Goal: Complete application form: Complete application form

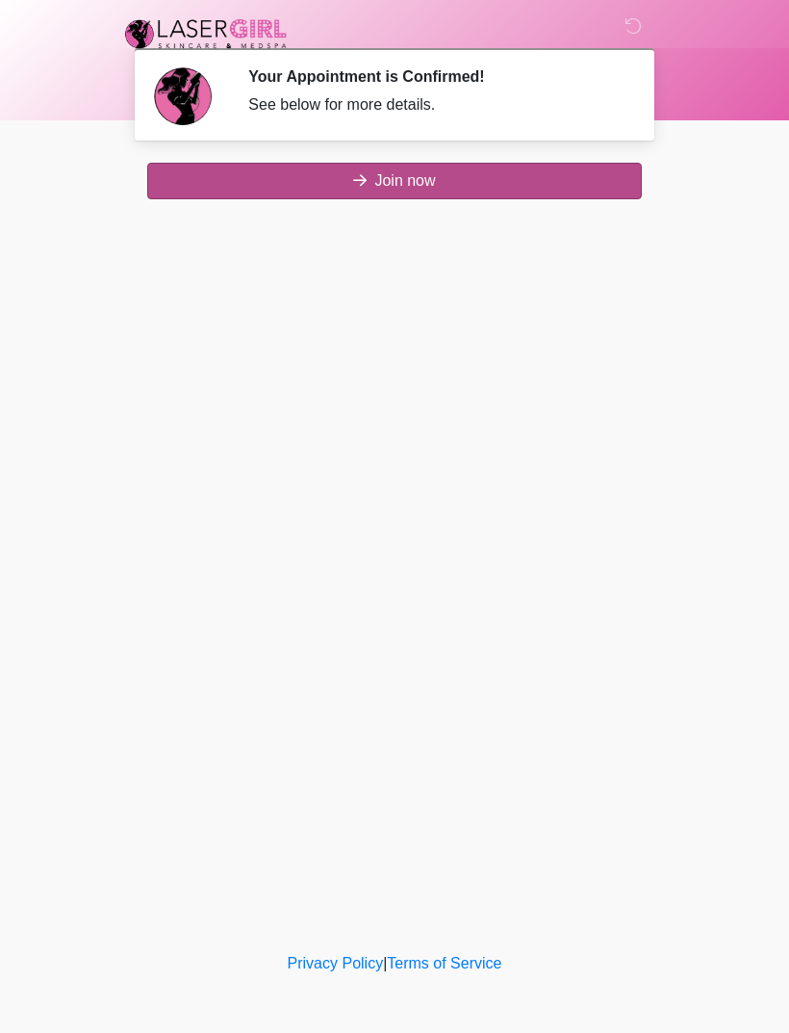
click at [461, 186] on button "Join now" at bounding box center [394, 181] width 495 height 37
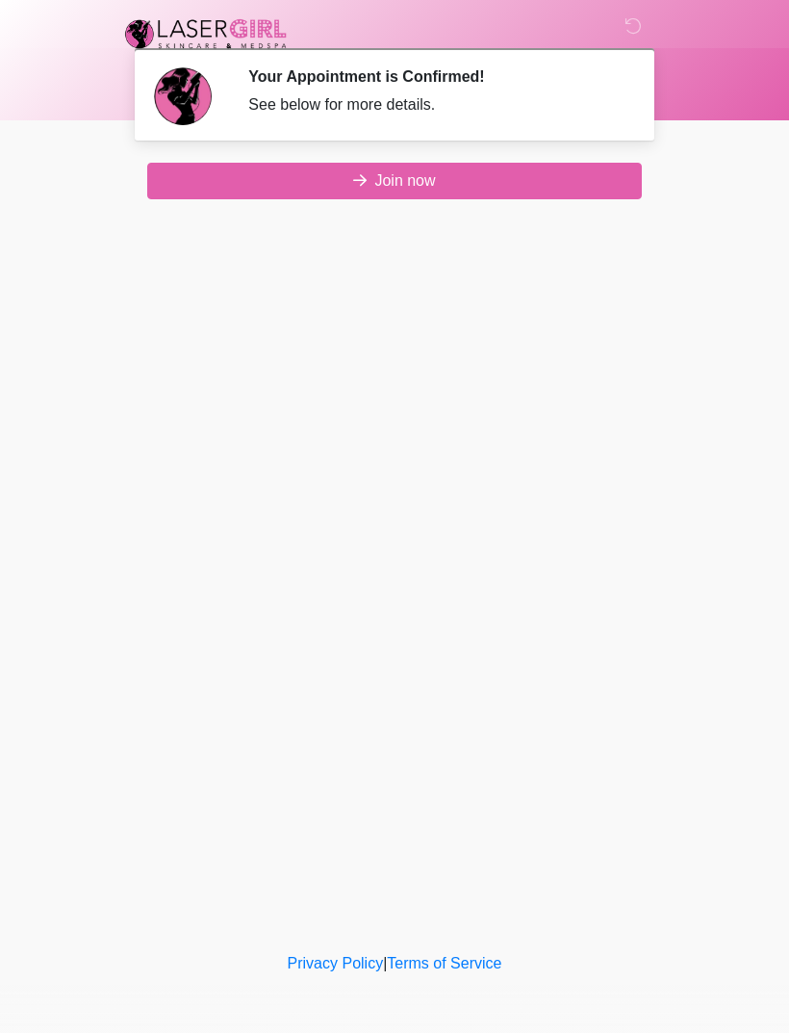
click at [197, 102] on img at bounding box center [183, 96] width 58 height 58
click at [206, 177] on button "Join now" at bounding box center [394, 181] width 495 height 37
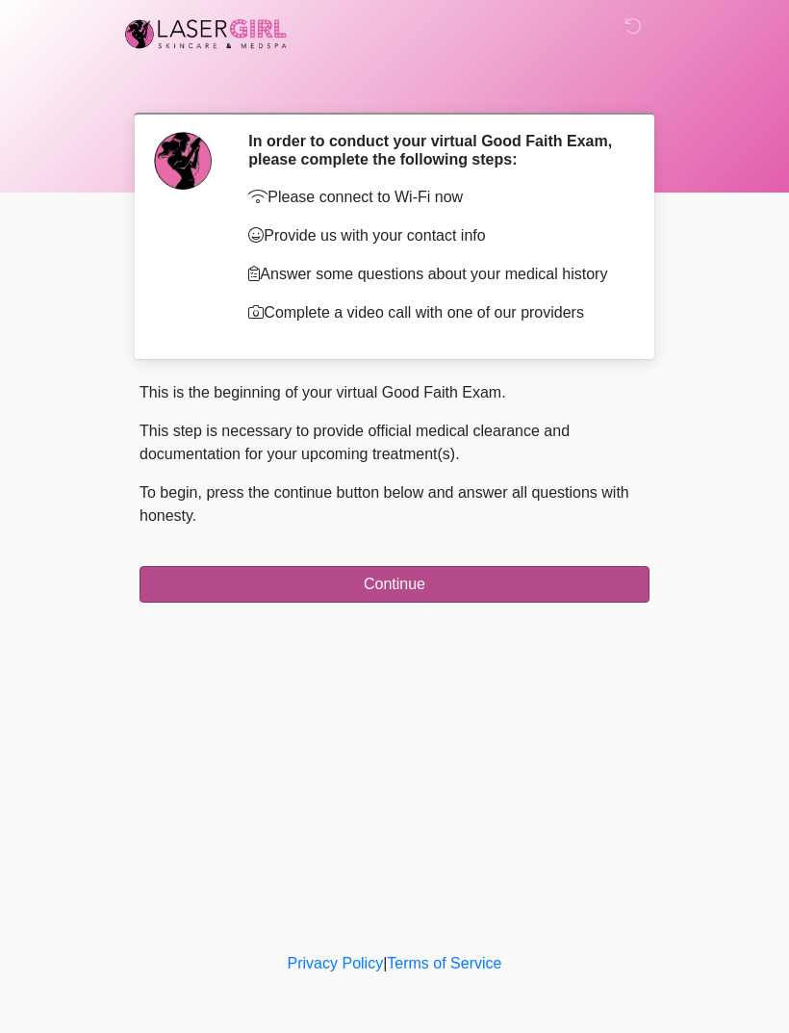
click at [593, 602] on button "Continue" at bounding box center [395, 584] width 510 height 37
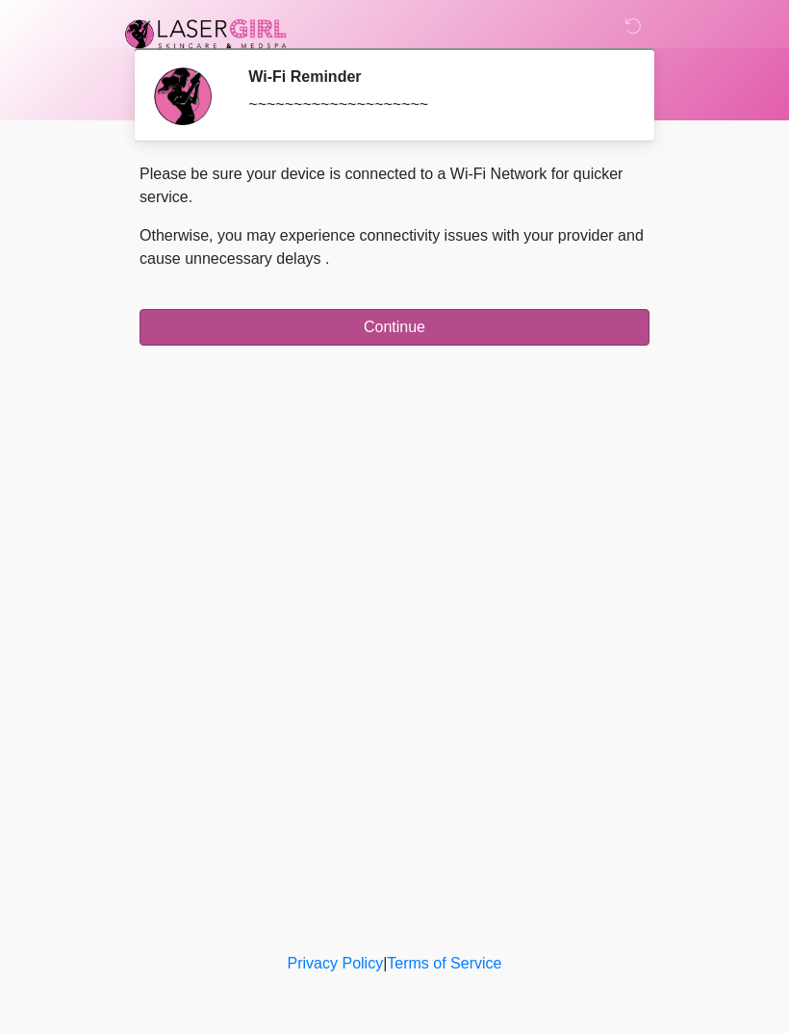
click at [581, 344] on button "Continue" at bounding box center [395, 327] width 510 height 37
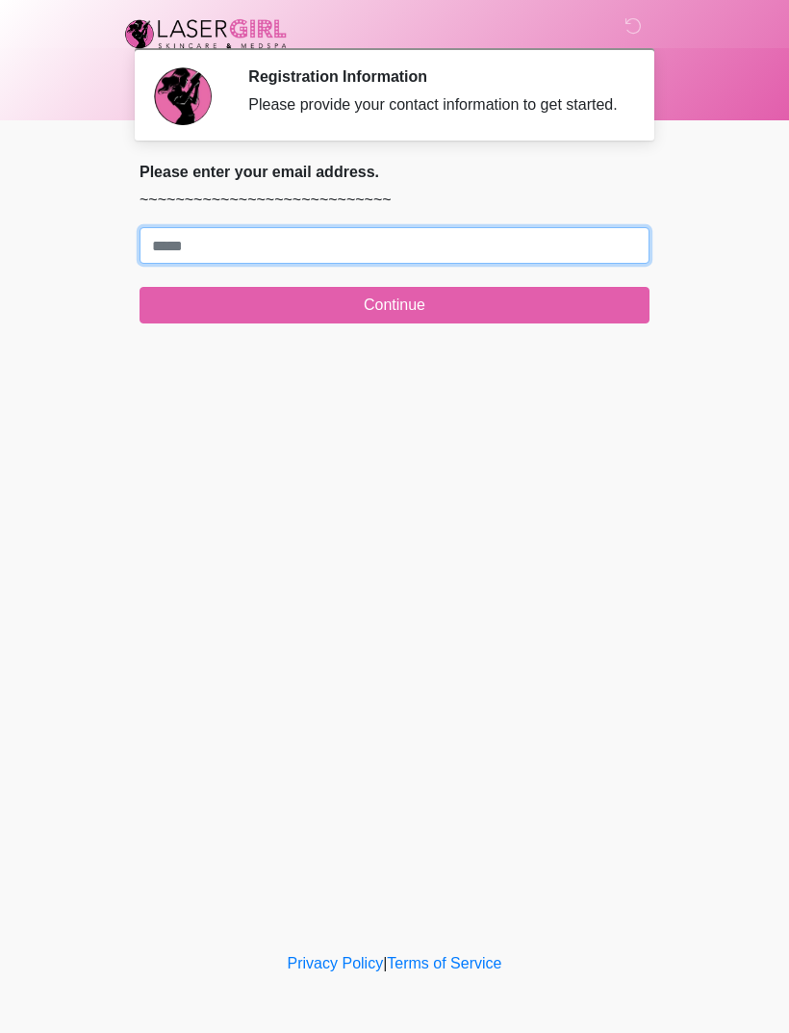
click at [191, 264] on input "Where should we email your treatment plan?" at bounding box center [395, 245] width 510 height 37
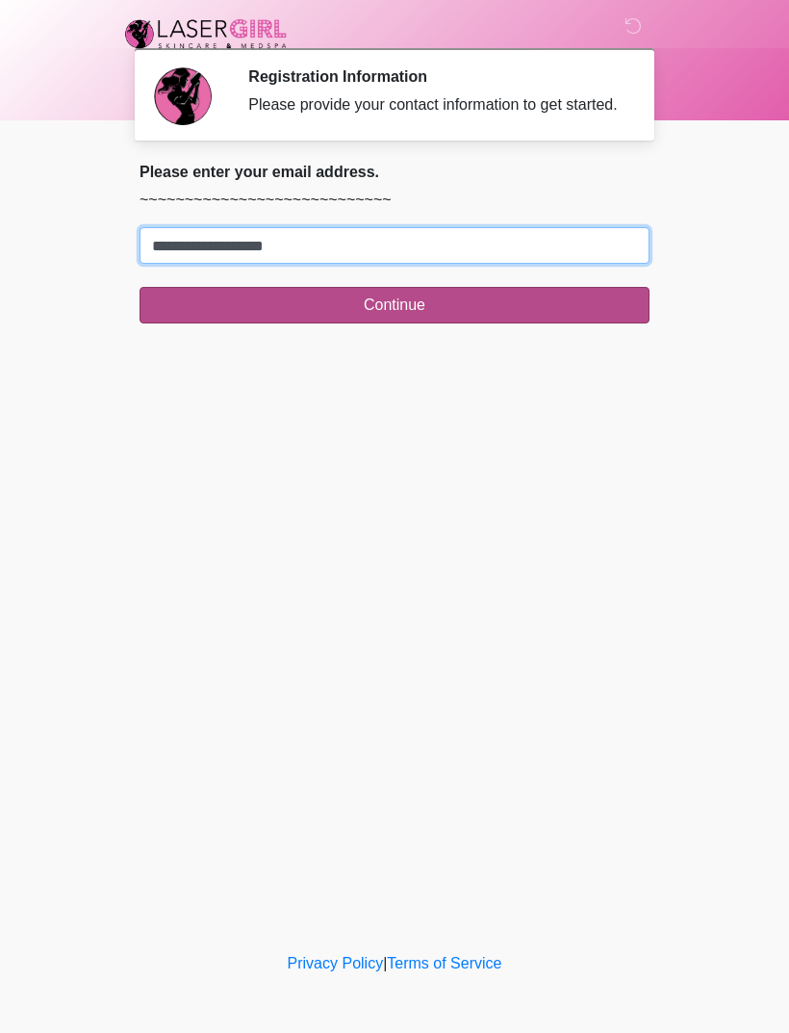
type input "**********"
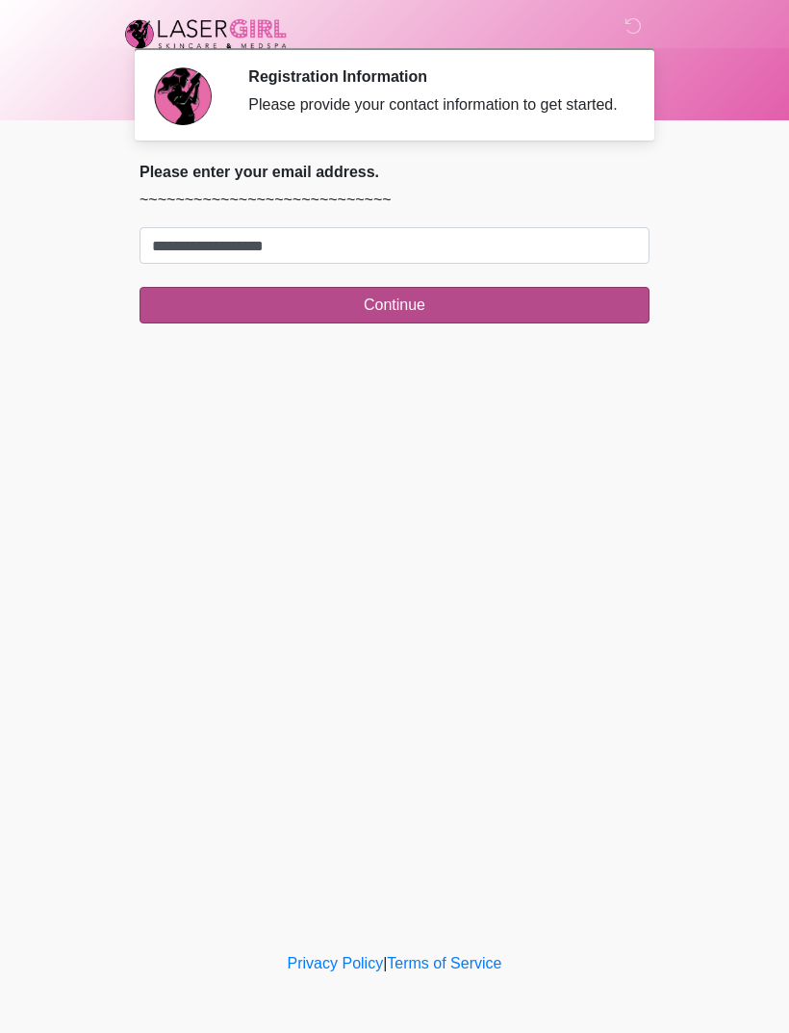
click at [163, 323] on button "Continue" at bounding box center [395, 305] width 510 height 37
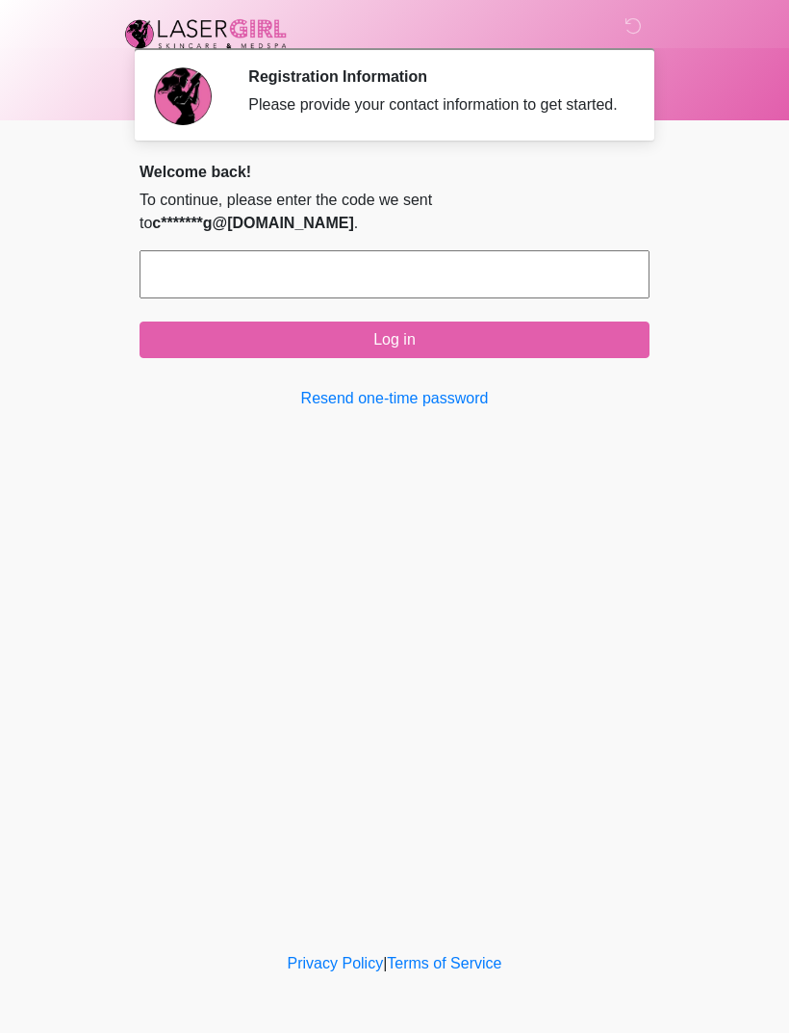
click at [344, 280] on input "text" at bounding box center [395, 274] width 510 height 48
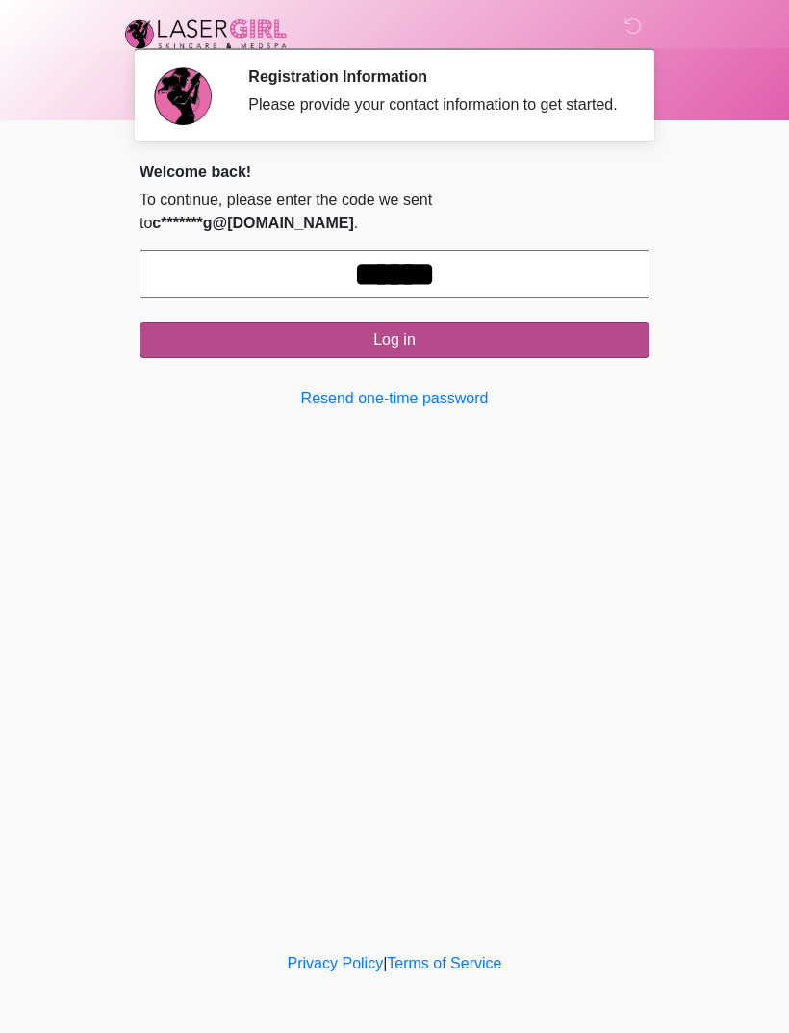
click at [445, 335] on button "Log in" at bounding box center [395, 339] width 510 height 37
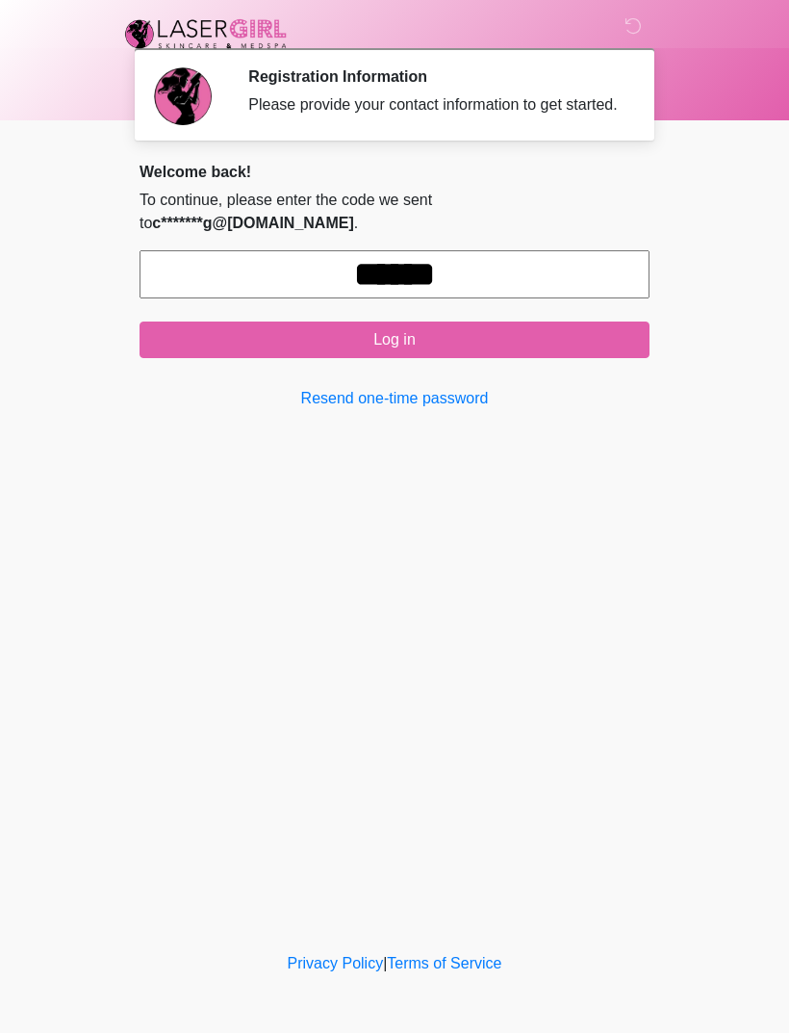
click at [501, 262] on input "******" at bounding box center [395, 274] width 510 height 48
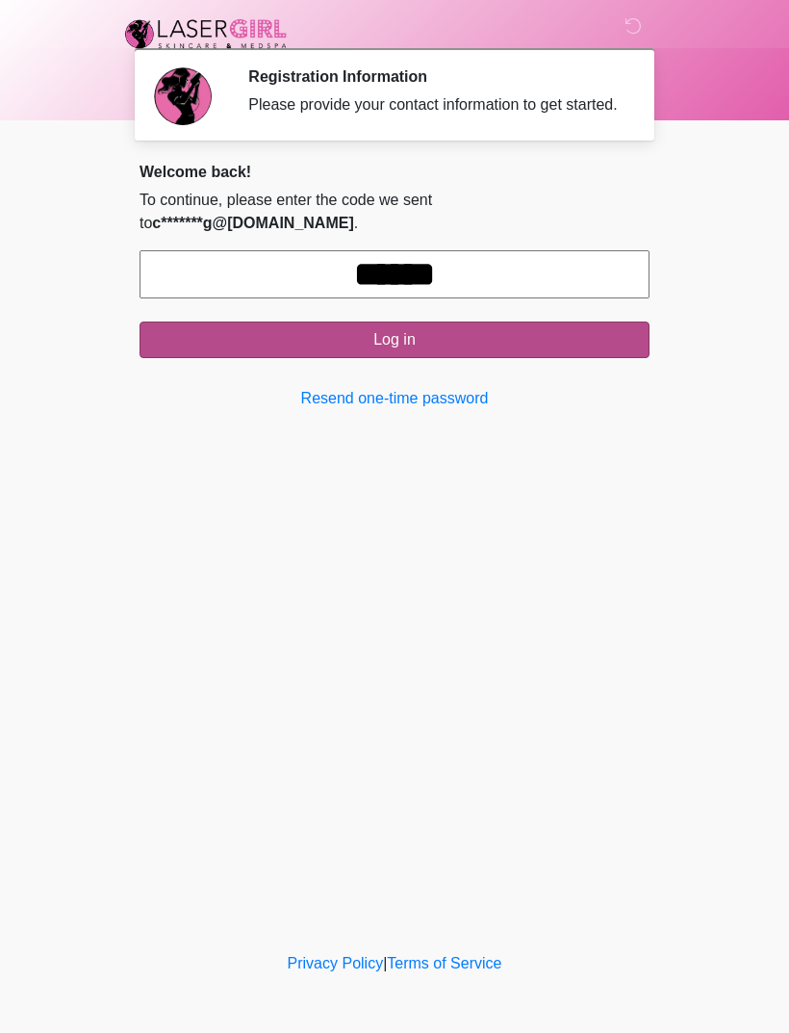
click at [561, 332] on button "Log in" at bounding box center [395, 339] width 510 height 37
click at [426, 338] on button "Log in" at bounding box center [395, 339] width 510 height 37
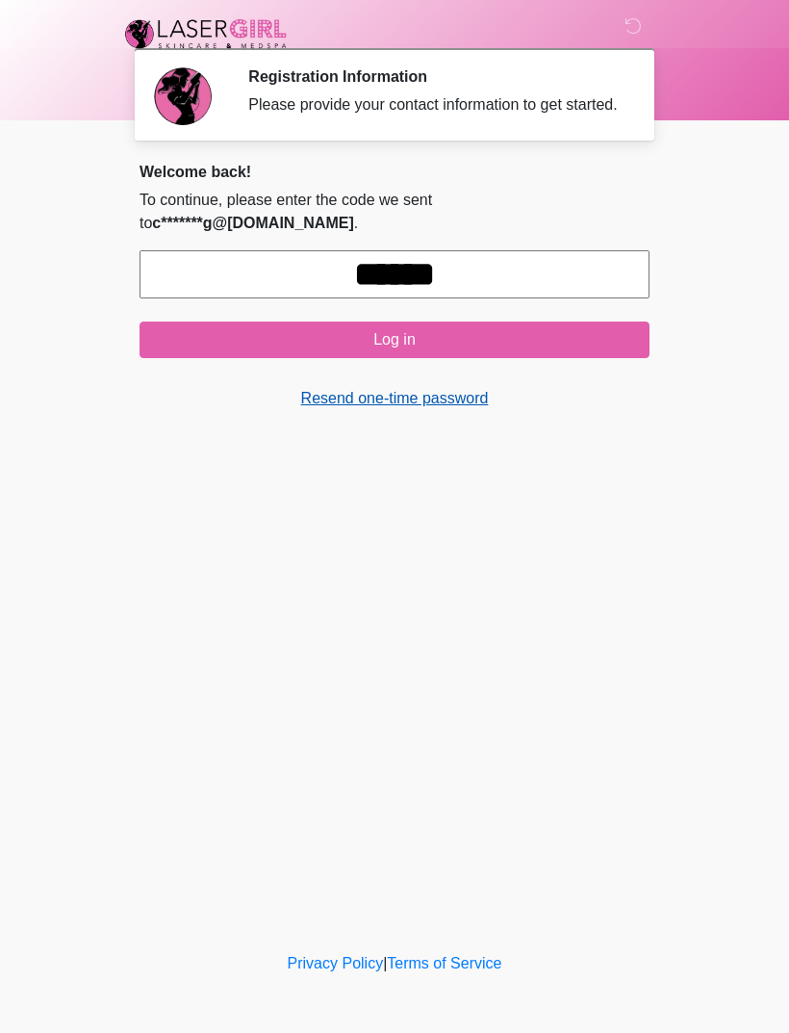
click at [440, 397] on link "Resend one-time password" at bounding box center [395, 398] width 510 height 23
click at [394, 404] on link "Resend one-time password" at bounding box center [395, 398] width 510 height 23
click at [420, 402] on link "Resend one-time password" at bounding box center [395, 398] width 510 height 23
click at [605, 994] on div "Privacy Policy | Terms of Service" at bounding box center [394, 992] width 789 height 81
click at [406, 404] on link "Resend one-time password" at bounding box center [395, 398] width 510 height 23
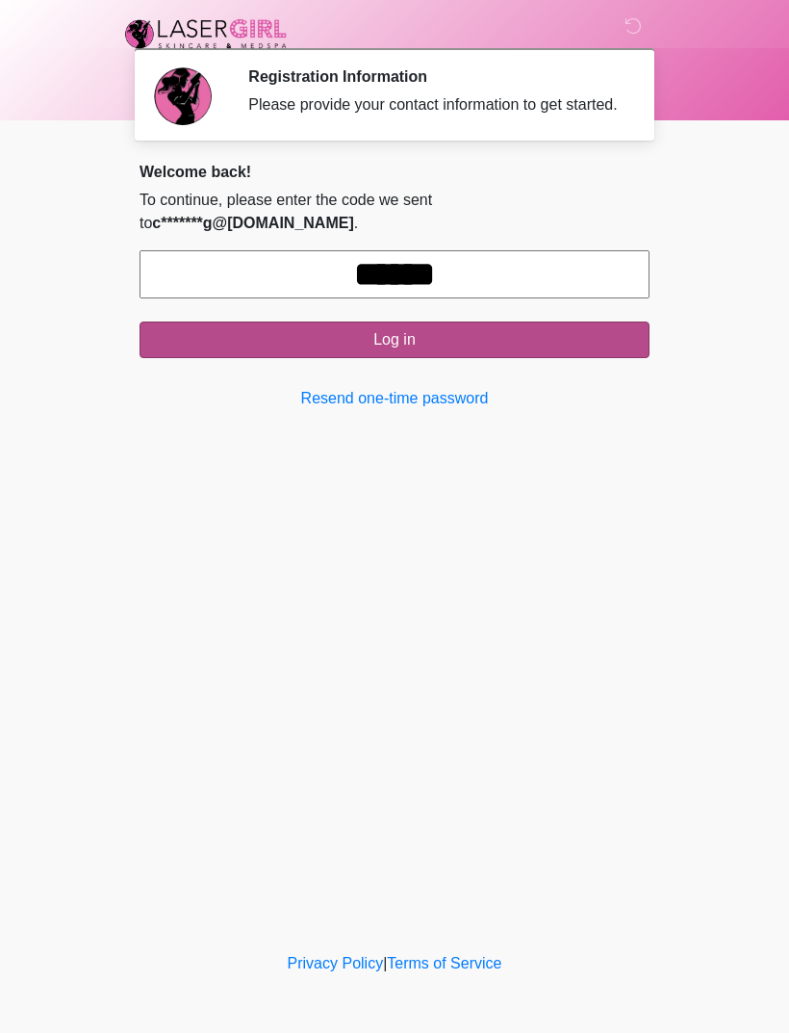
click at [289, 332] on button "Log in" at bounding box center [395, 339] width 510 height 37
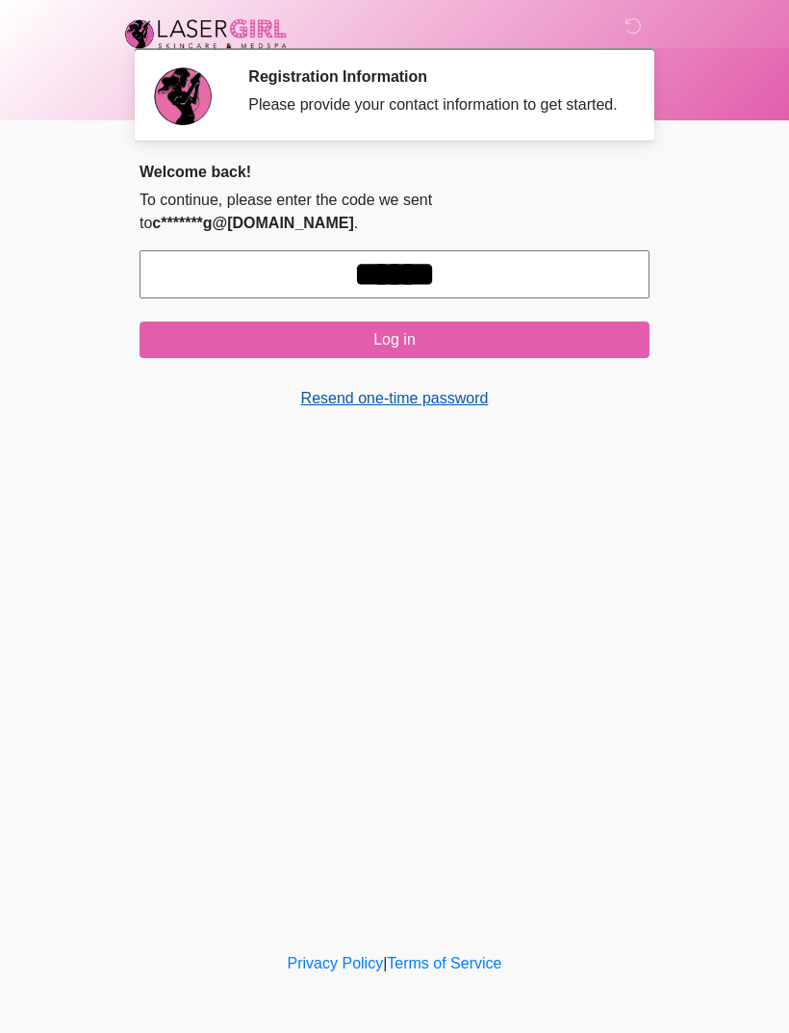
click at [357, 388] on link "Resend one-time password" at bounding box center [395, 398] width 510 height 23
click at [504, 263] on input "******" at bounding box center [395, 274] width 510 height 48
type input "*"
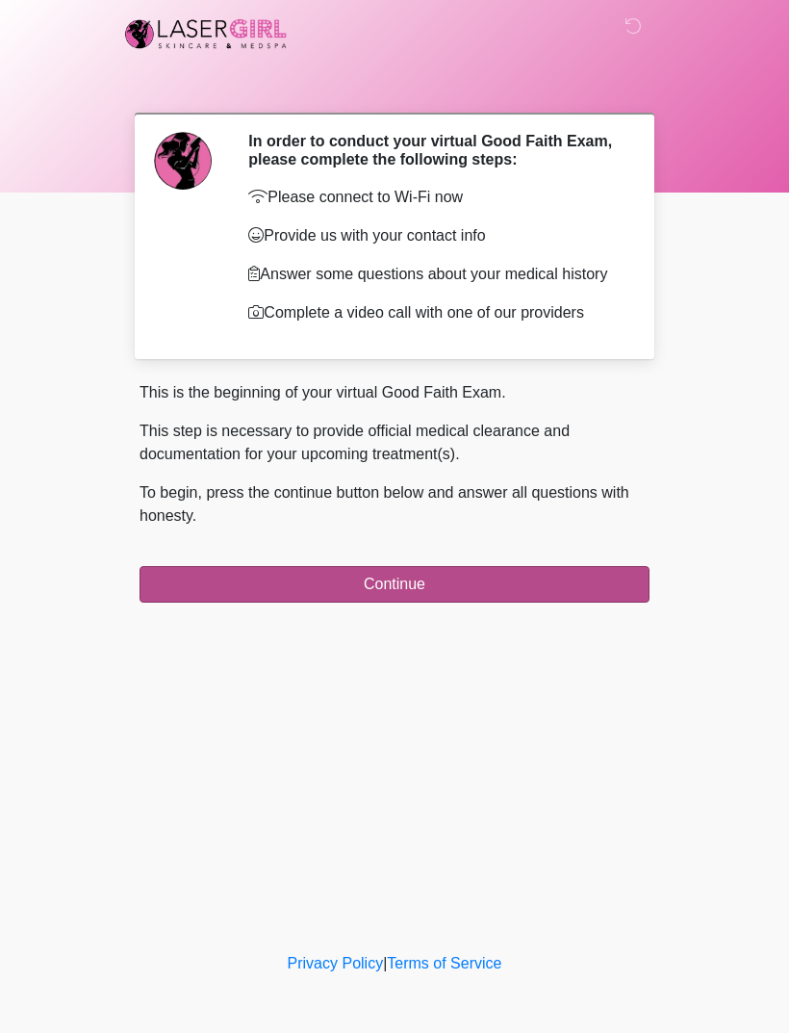
click at [457, 602] on button "Continue" at bounding box center [395, 584] width 510 height 37
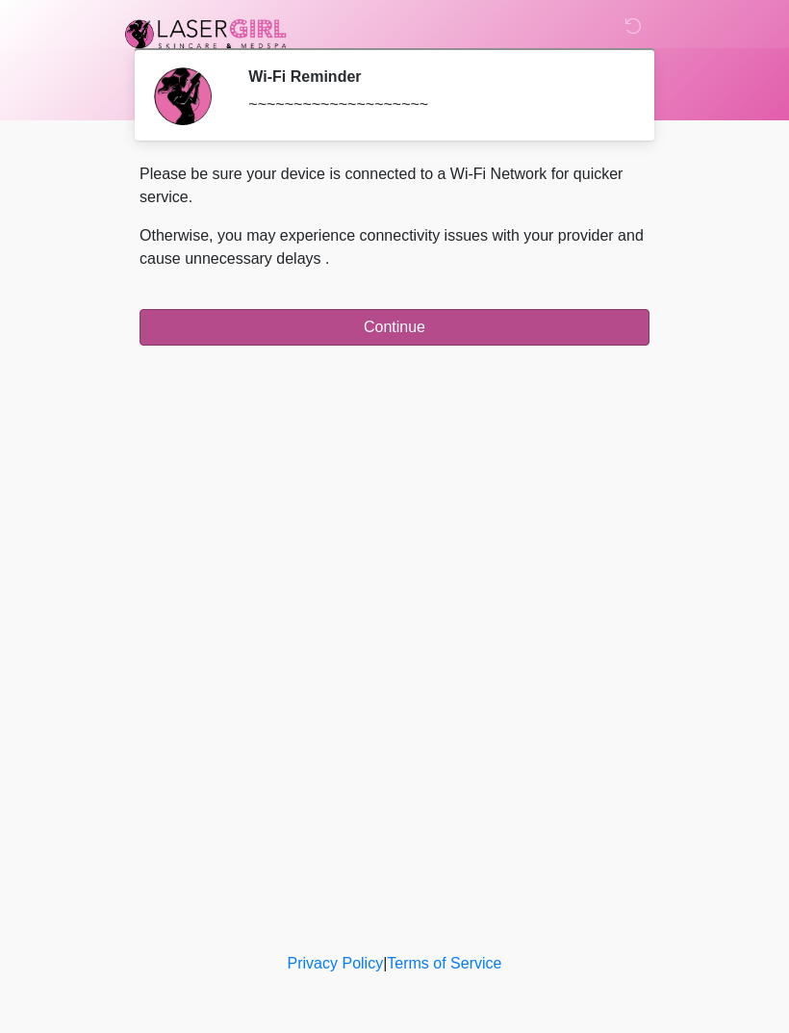
click at [473, 338] on button "Continue" at bounding box center [395, 327] width 510 height 37
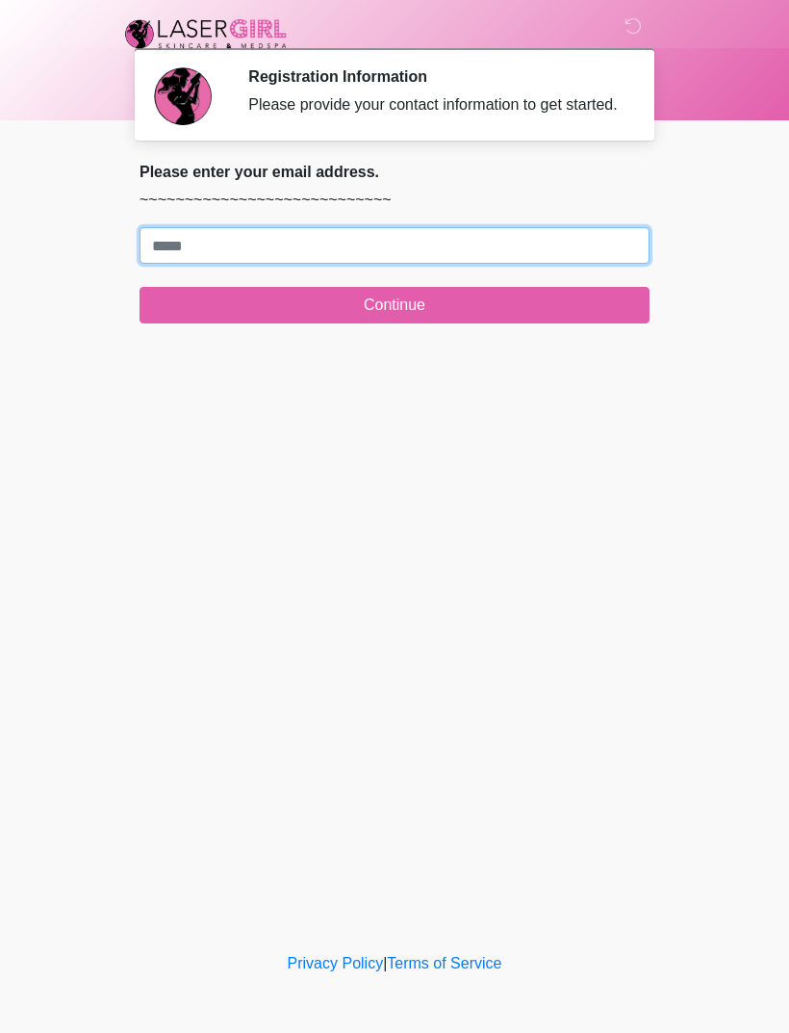
click at [348, 264] on input "Where should we email your treatment plan?" at bounding box center [395, 245] width 510 height 37
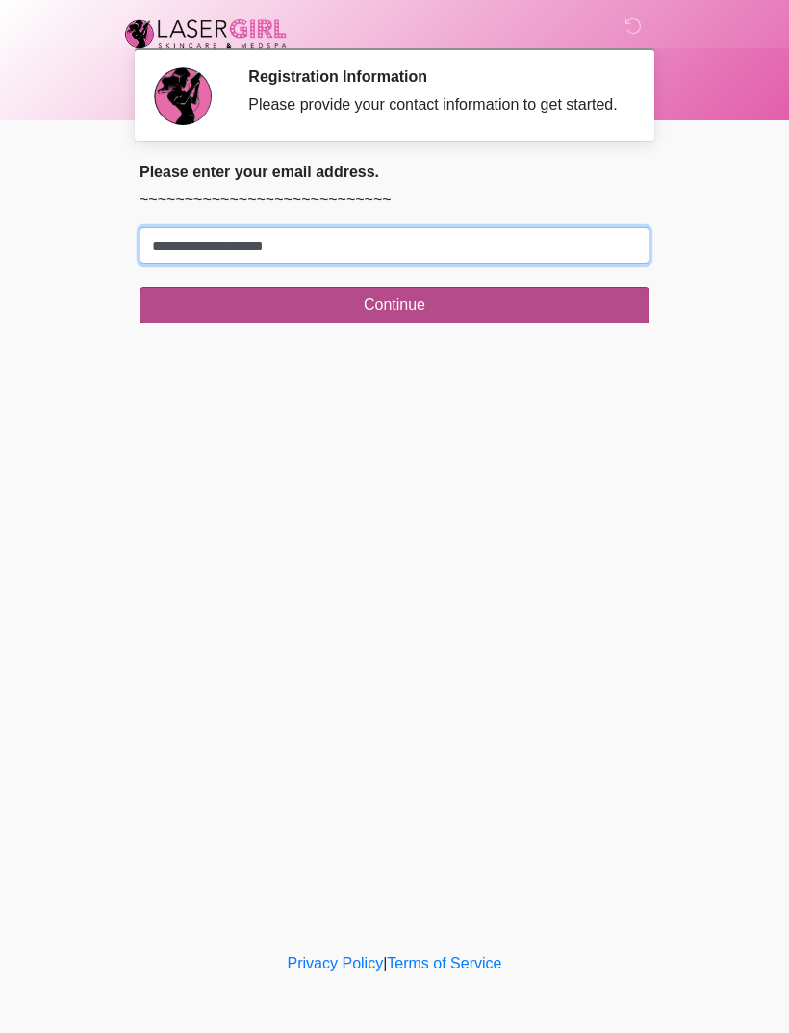
type input "**********"
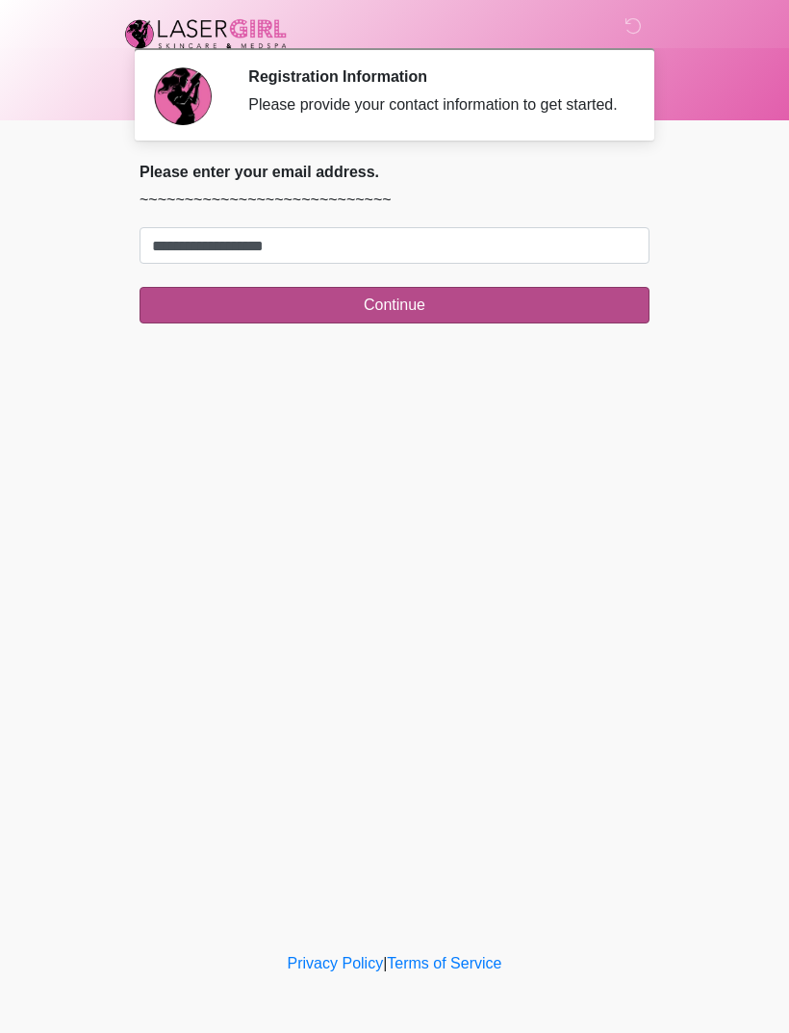
click at [525, 309] on button "Continue" at bounding box center [395, 305] width 510 height 37
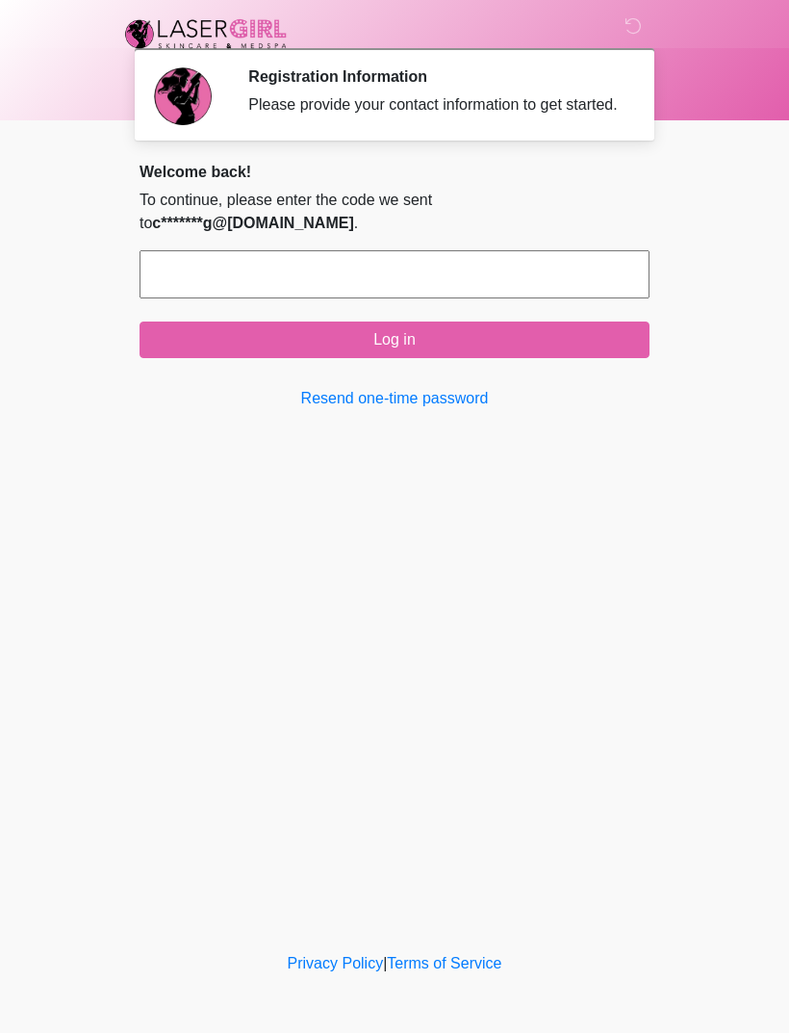
click at [456, 262] on input "text" at bounding box center [395, 274] width 510 height 48
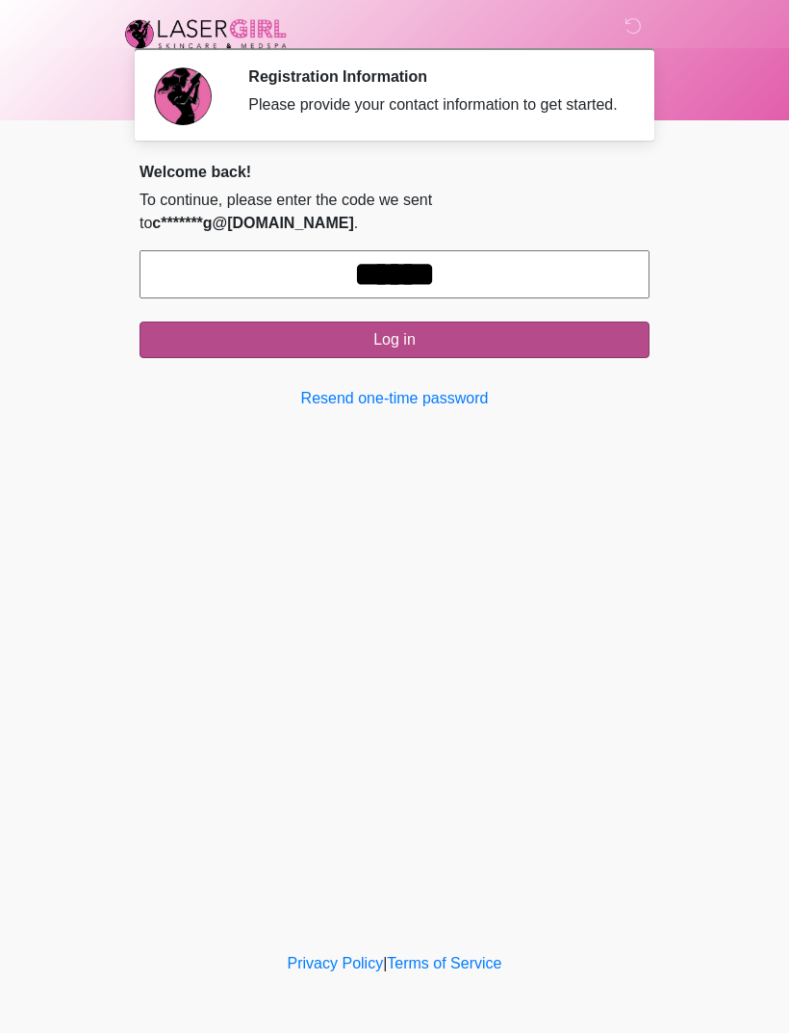
type input "******"
click at [536, 347] on button "Log in" at bounding box center [395, 339] width 510 height 37
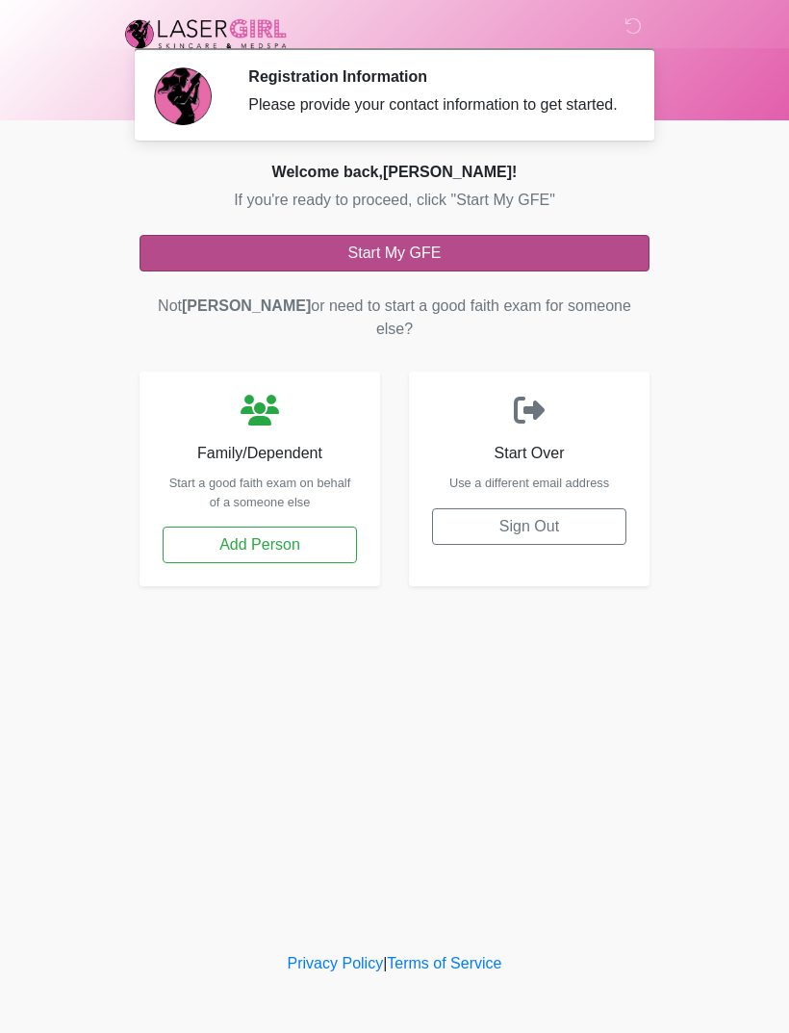
click at [545, 268] on button "Start My GFE" at bounding box center [395, 253] width 510 height 37
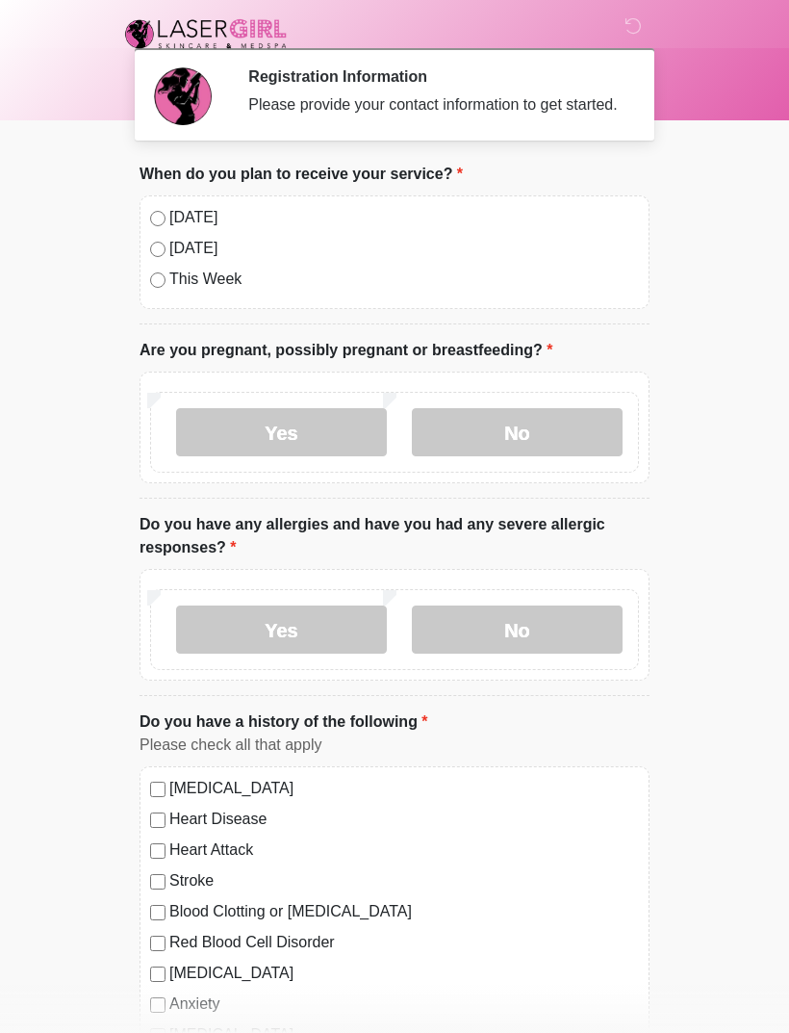
click at [548, 287] on label "This Week" at bounding box center [404, 279] width 470 height 23
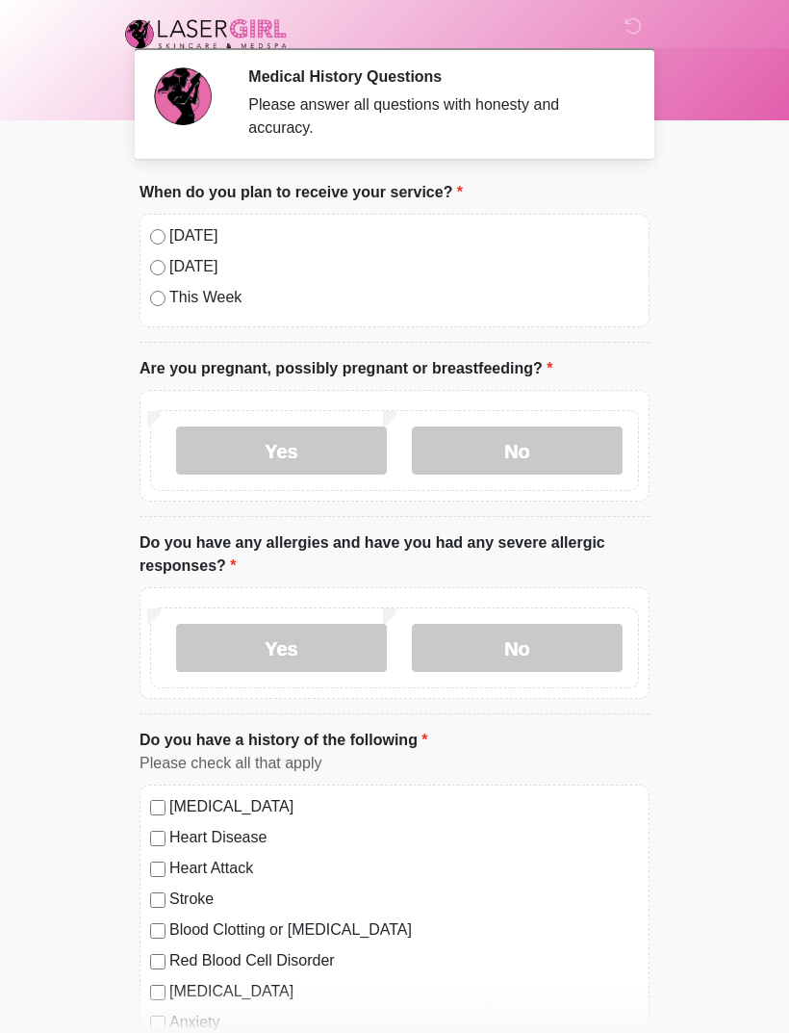
click at [175, 236] on label "Today" at bounding box center [404, 235] width 470 height 23
click at [542, 451] on label "No" at bounding box center [517, 450] width 211 height 48
click at [553, 640] on label "No" at bounding box center [517, 648] width 211 height 48
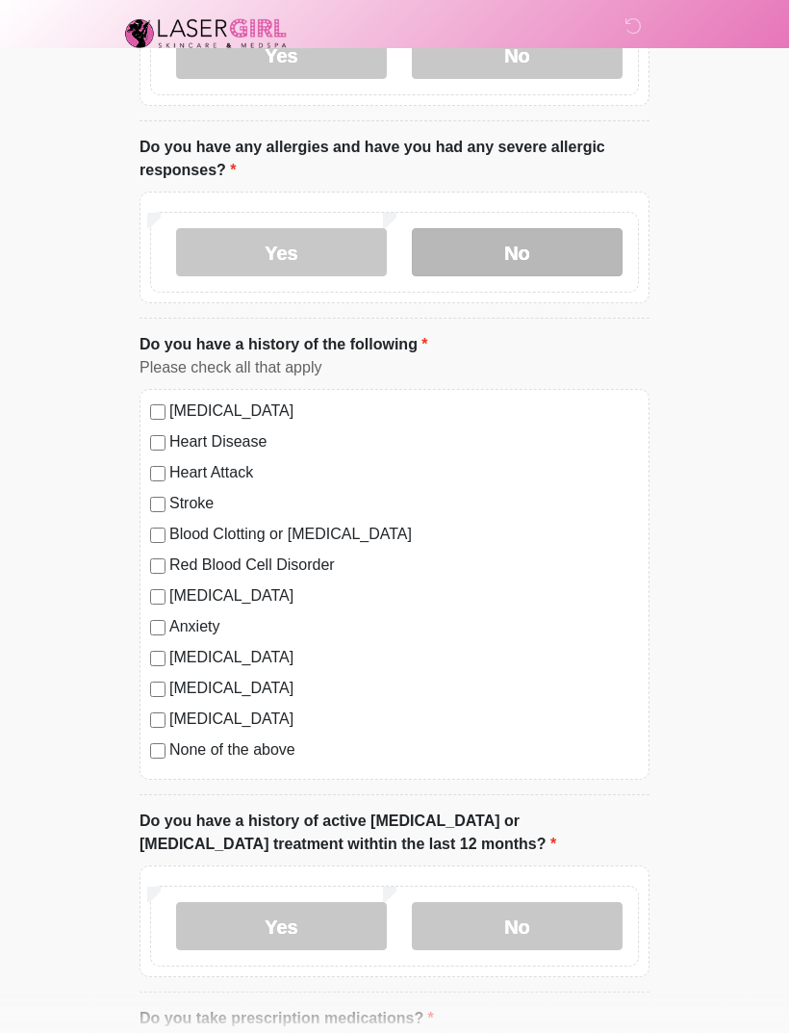
scroll to position [420, 0]
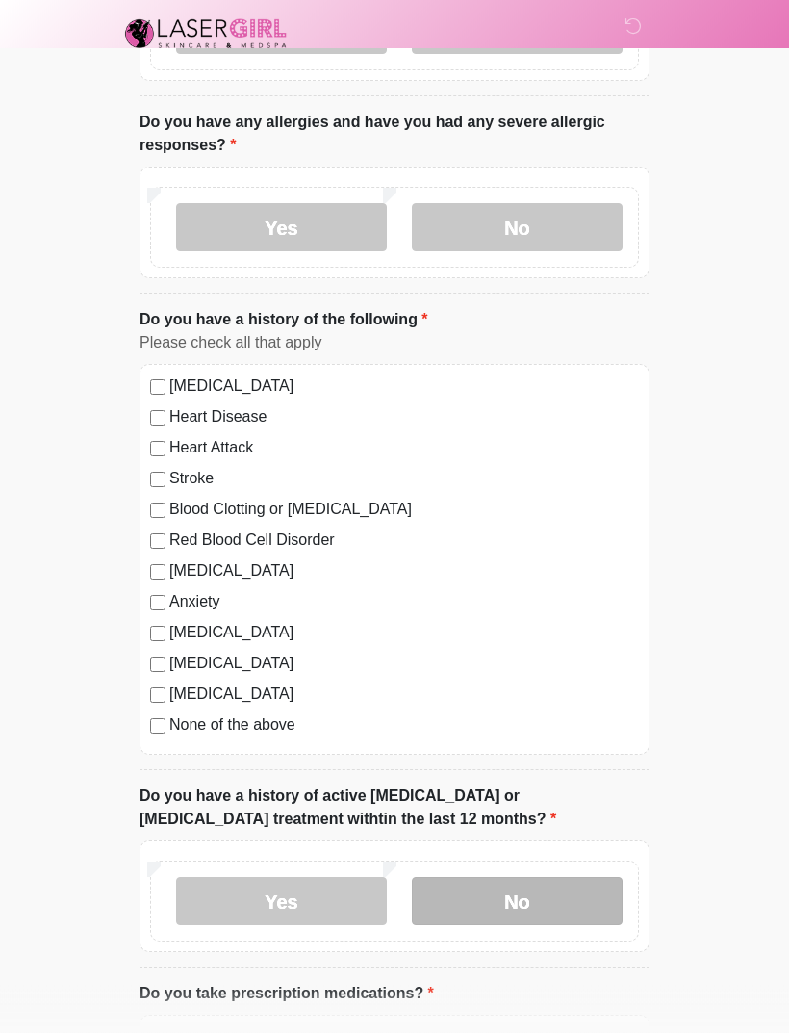
click at [542, 898] on label "No" at bounding box center [517, 902] width 211 height 48
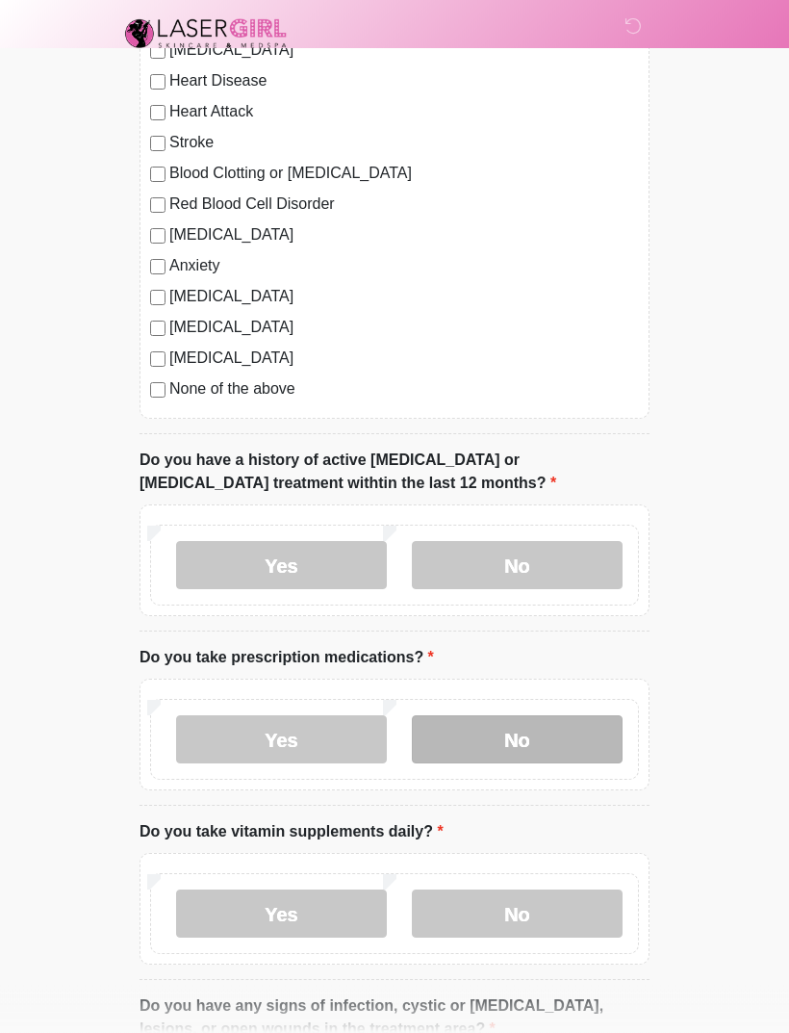
click at [549, 742] on label "No" at bounding box center [517, 740] width 211 height 48
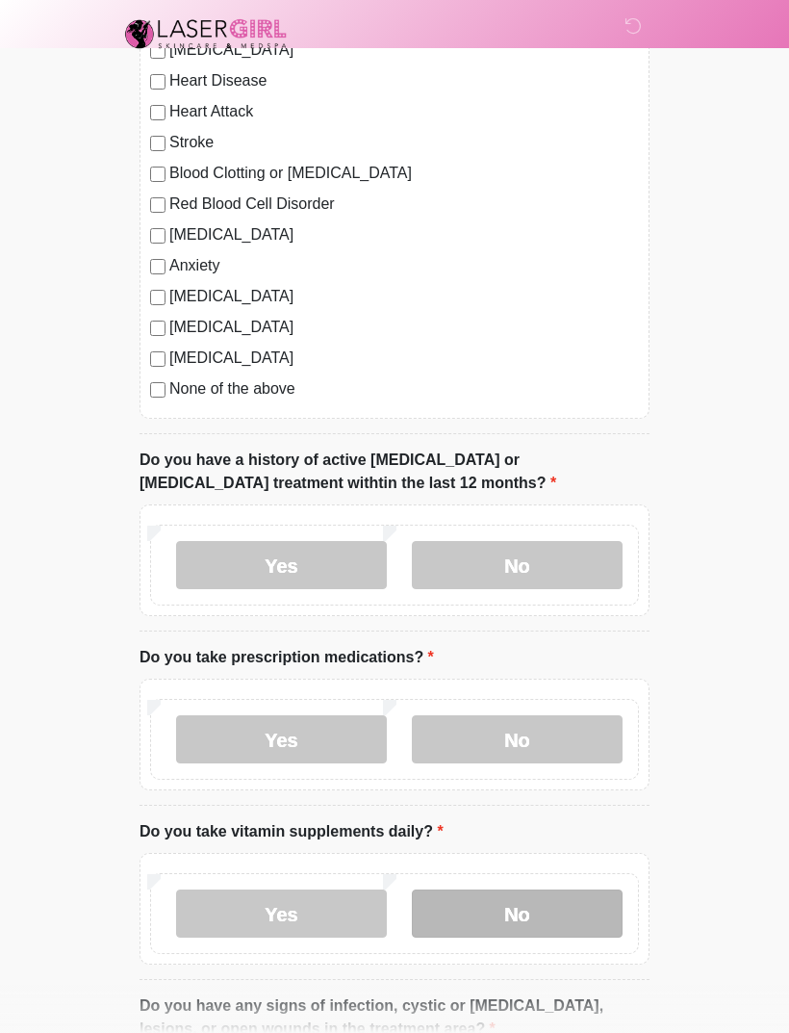
click at [566, 921] on label "No" at bounding box center [517, 913] width 211 height 48
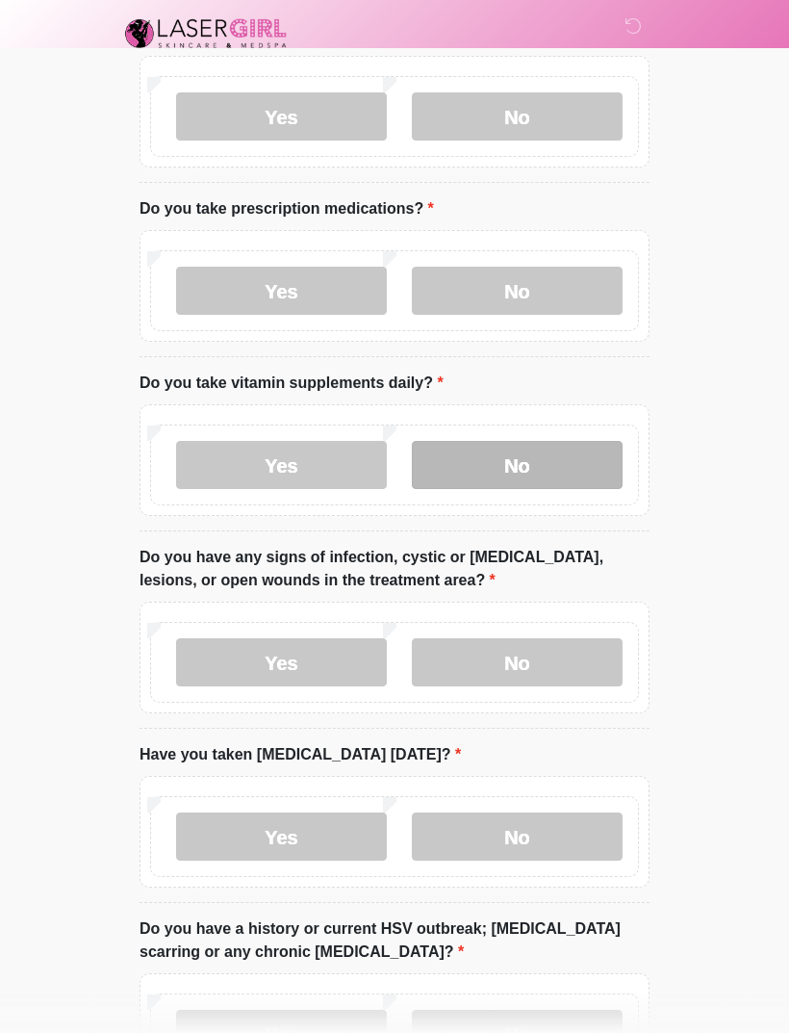
scroll to position [1217, 0]
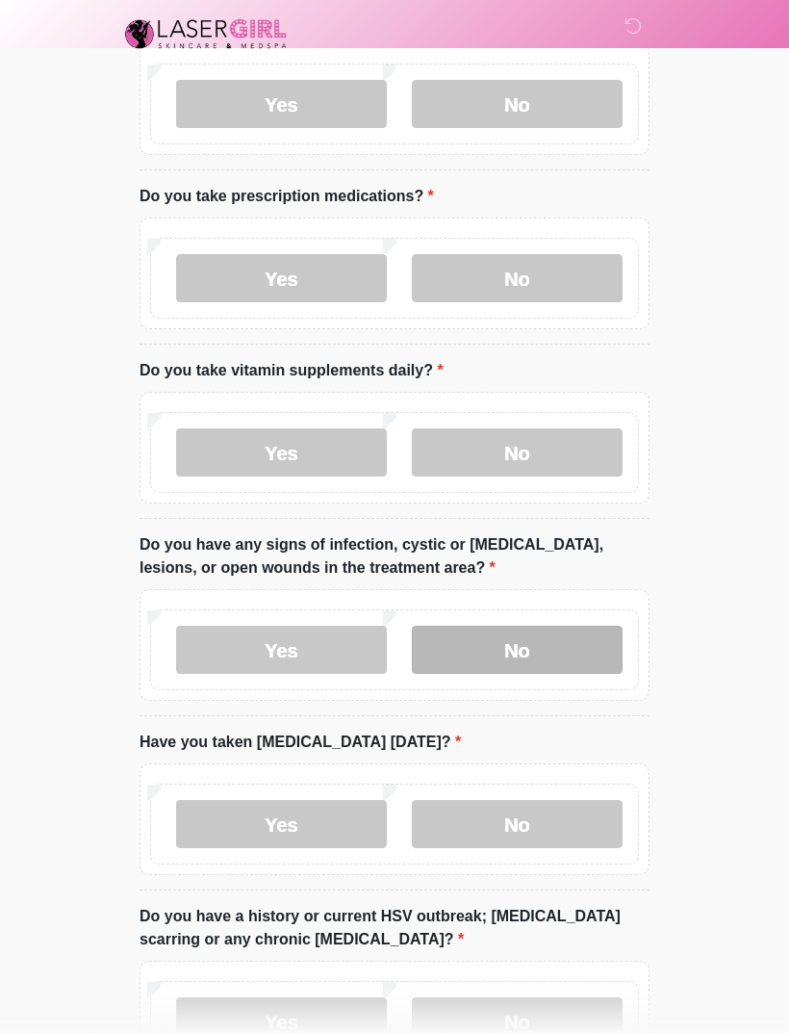
click at [563, 626] on label "No" at bounding box center [517, 650] width 211 height 48
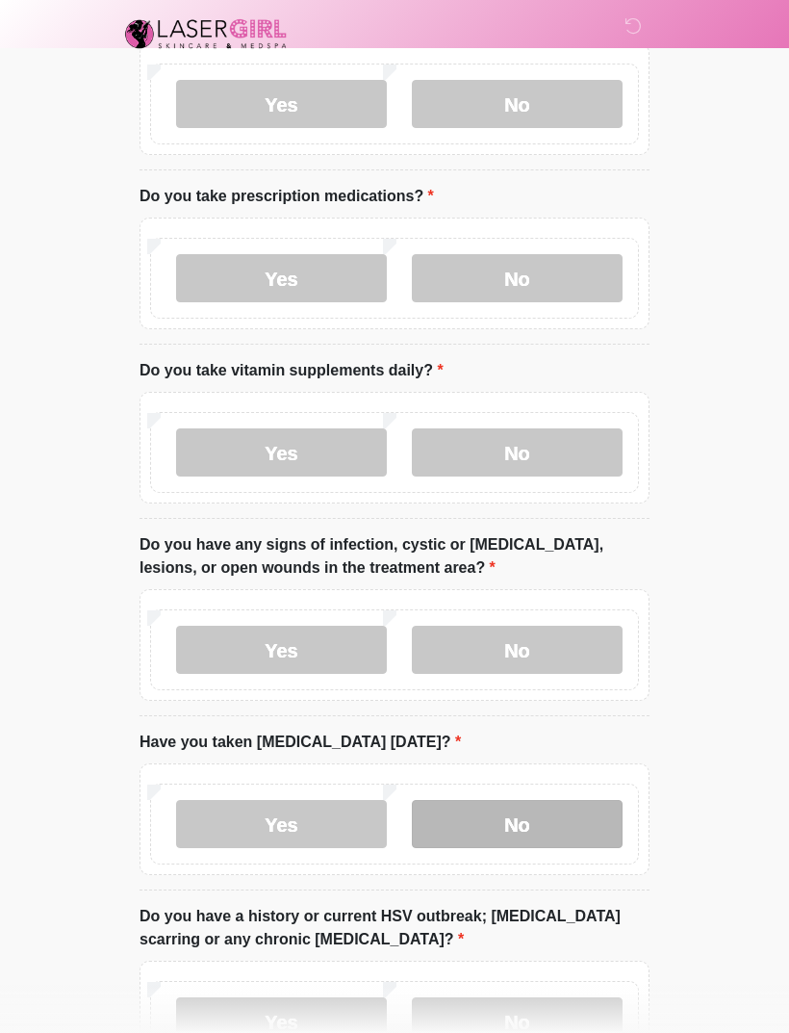
click at [590, 831] on label "No" at bounding box center [517, 824] width 211 height 48
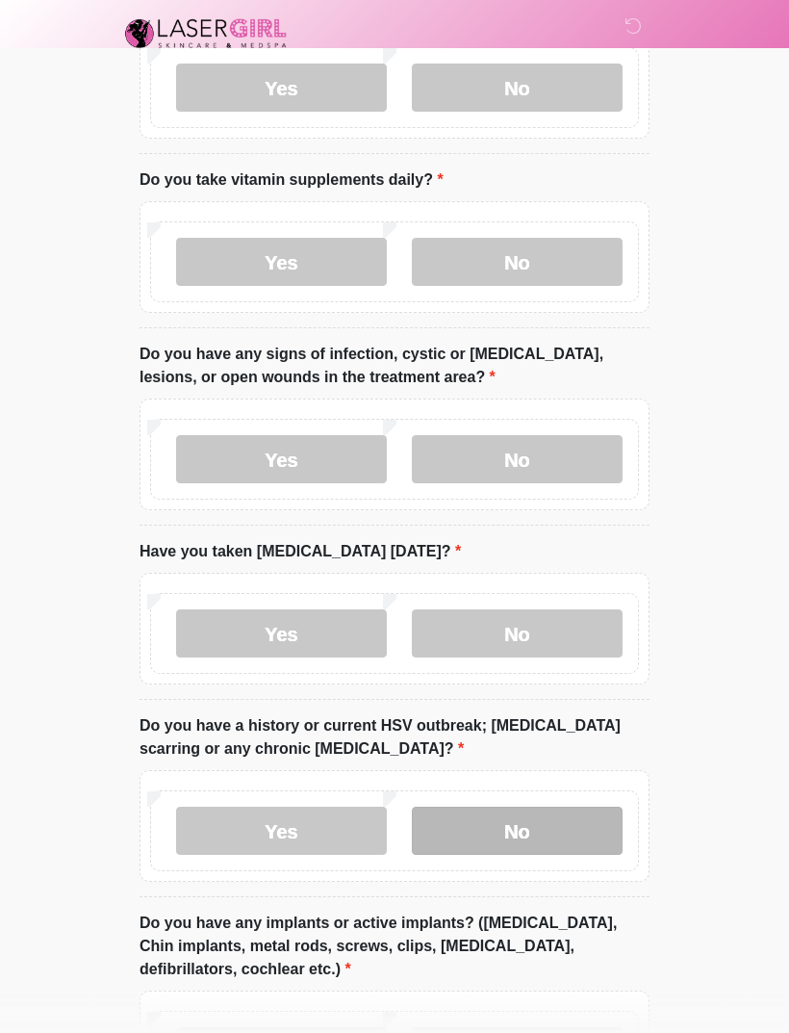
click at [574, 824] on label "No" at bounding box center [517, 831] width 211 height 48
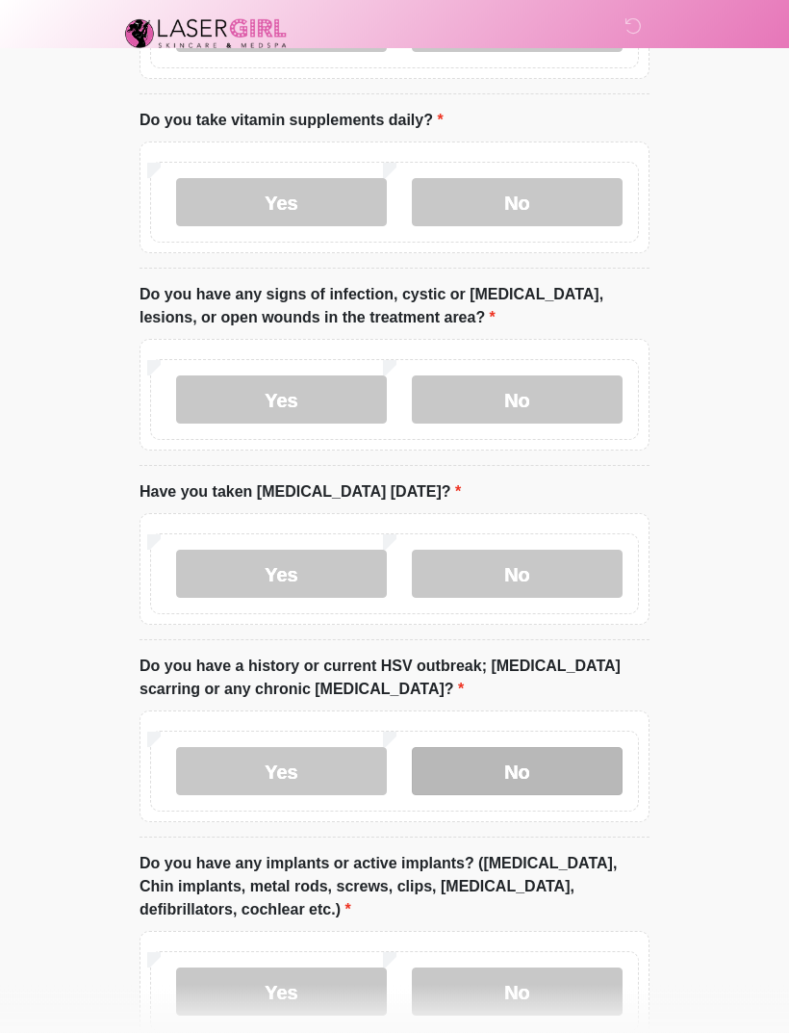
scroll to position [1582, 0]
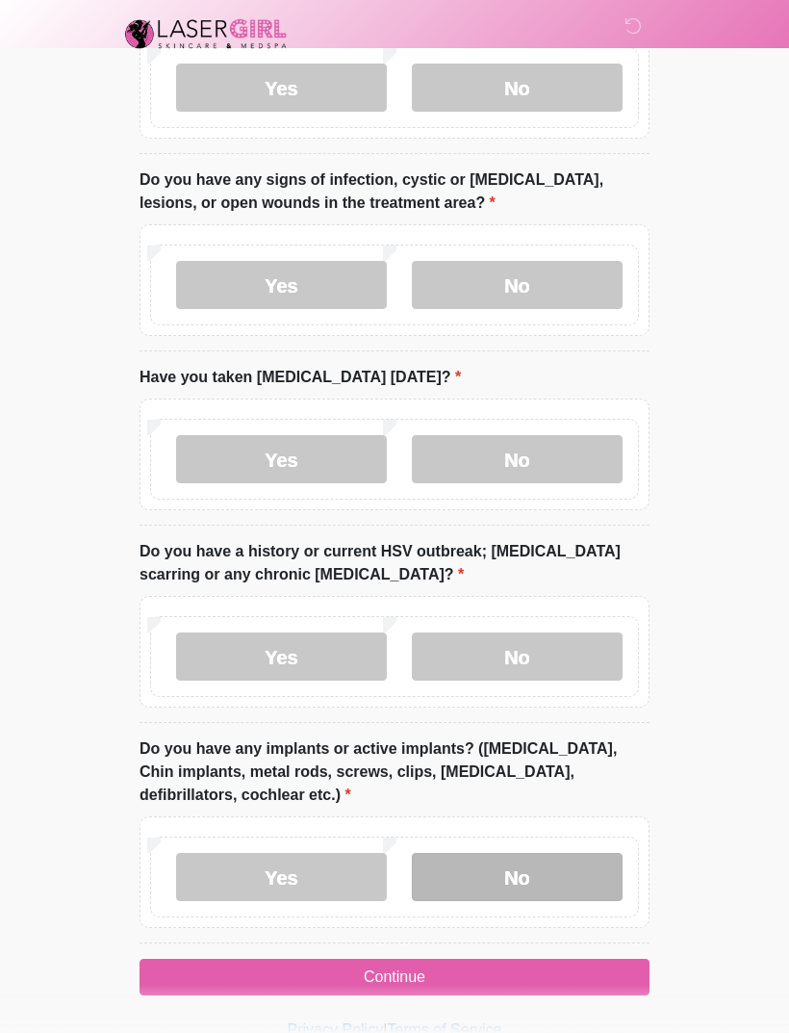
click at [542, 880] on label "No" at bounding box center [517, 877] width 211 height 48
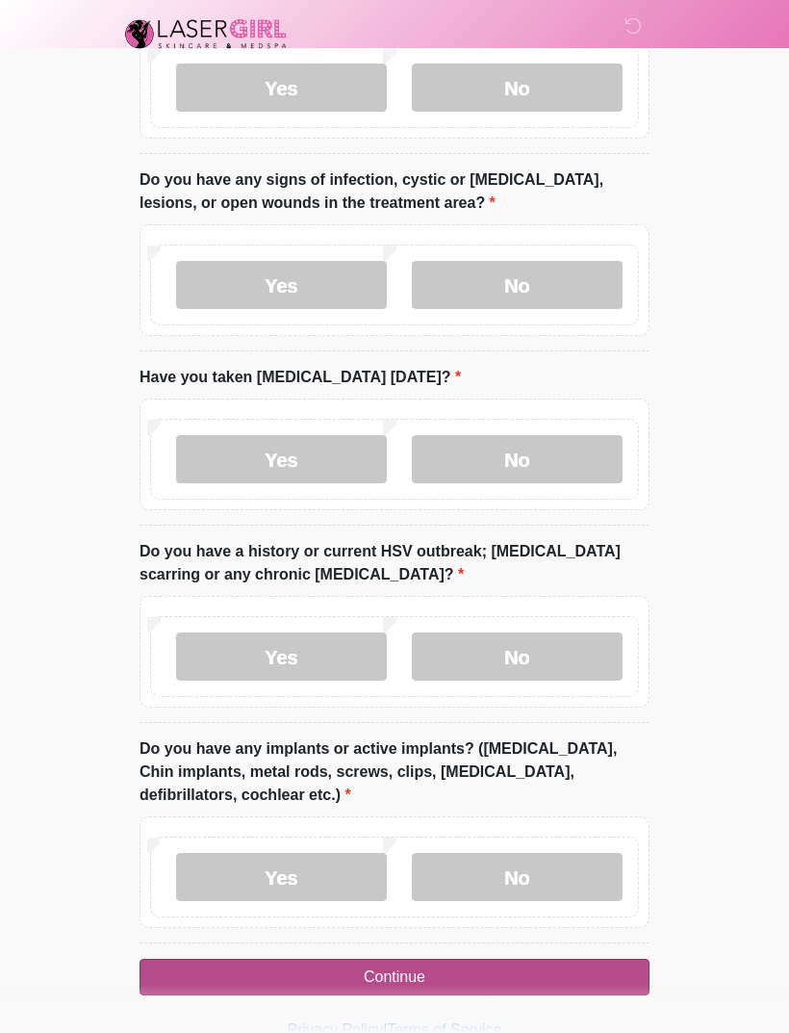
click at [476, 987] on button "Continue" at bounding box center [395, 976] width 510 height 37
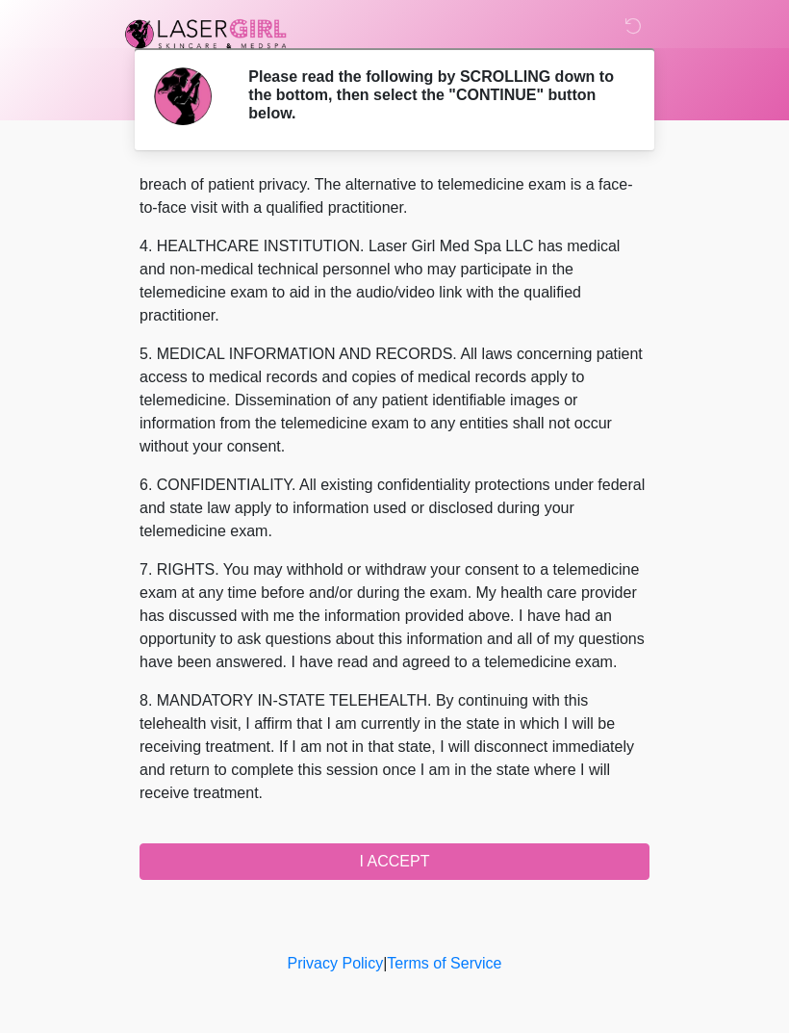
scroll to position [515, 0]
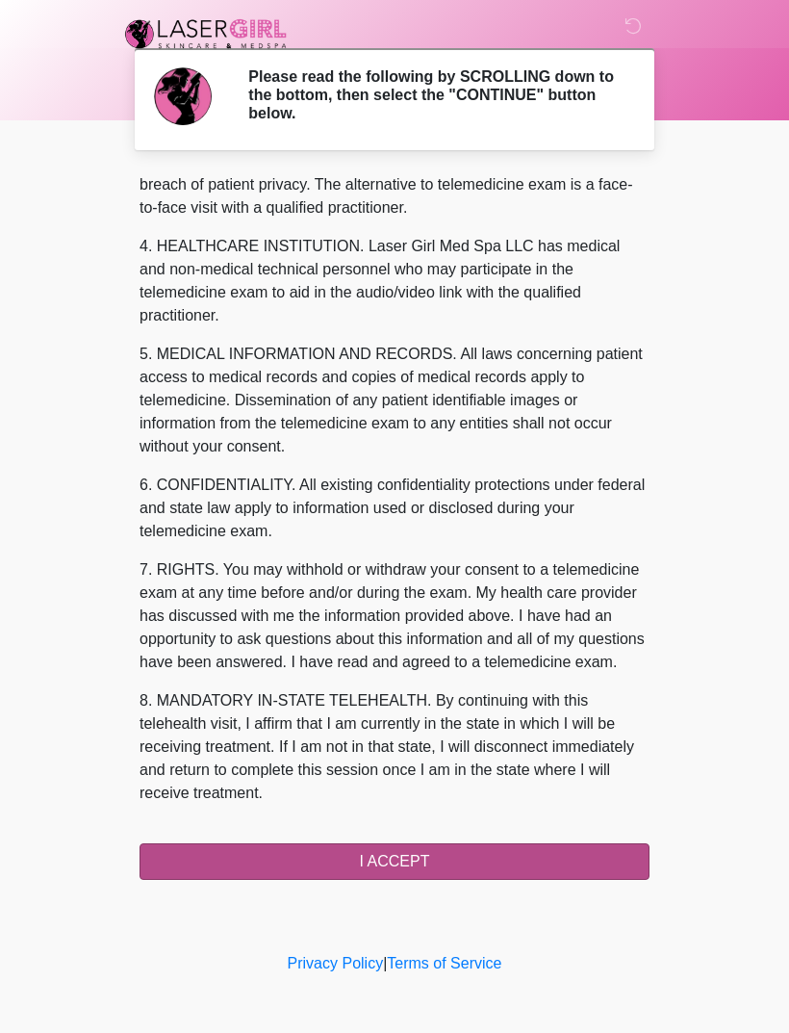
click at [436, 869] on button "I ACCEPT" at bounding box center [395, 861] width 510 height 37
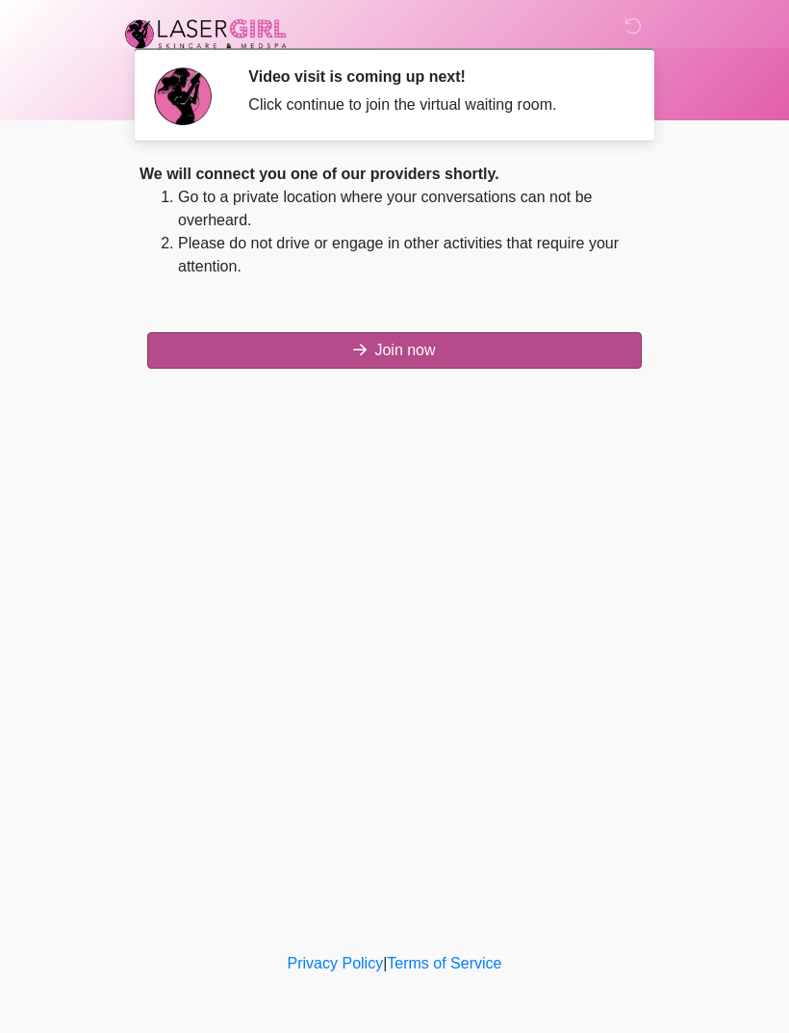
click at [476, 354] on button "Join now" at bounding box center [394, 350] width 495 height 37
